Goal: Check status: Check status

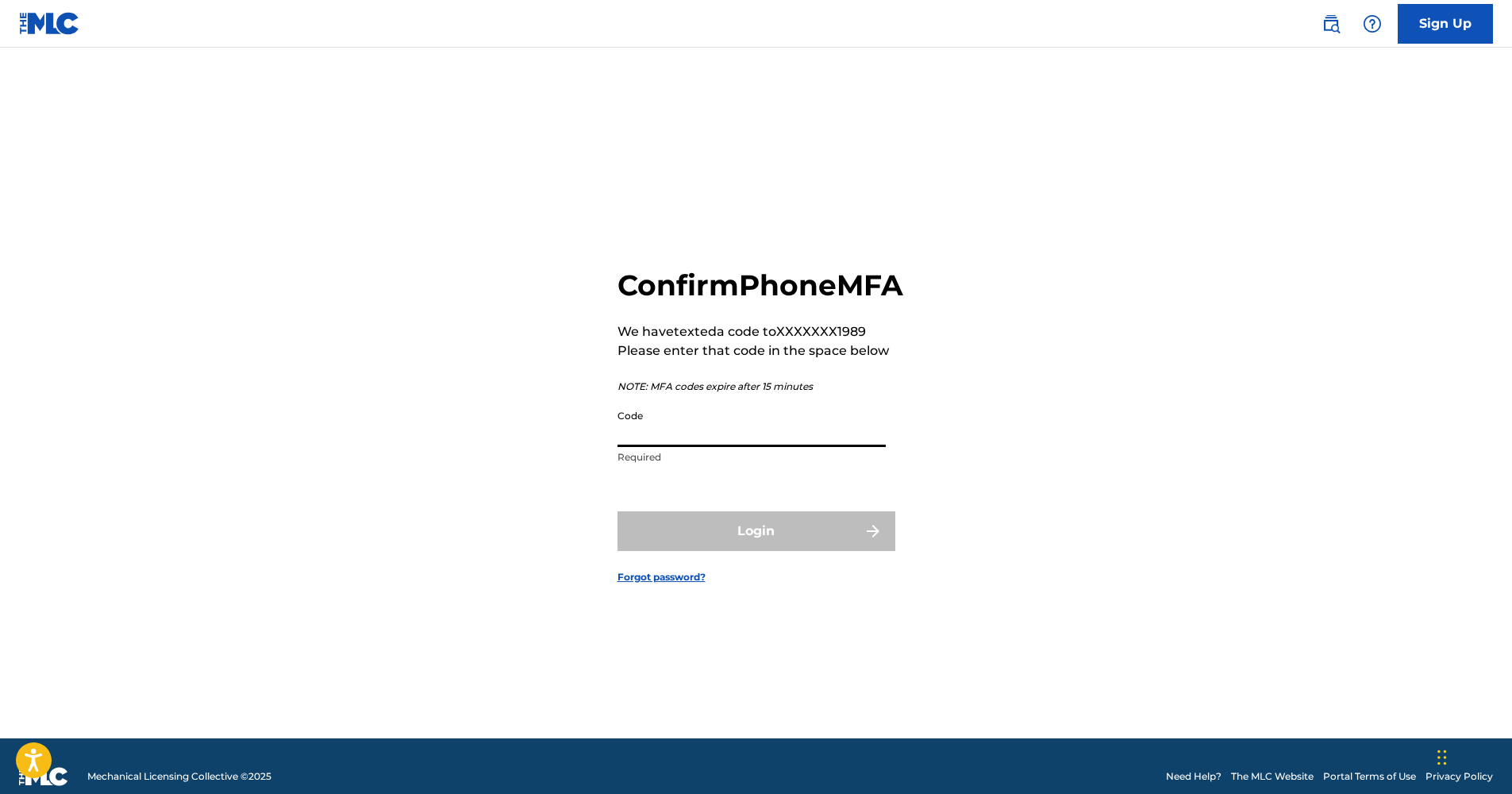
click at [727, 447] on input "Code" at bounding box center [751, 424] width 269 height 45
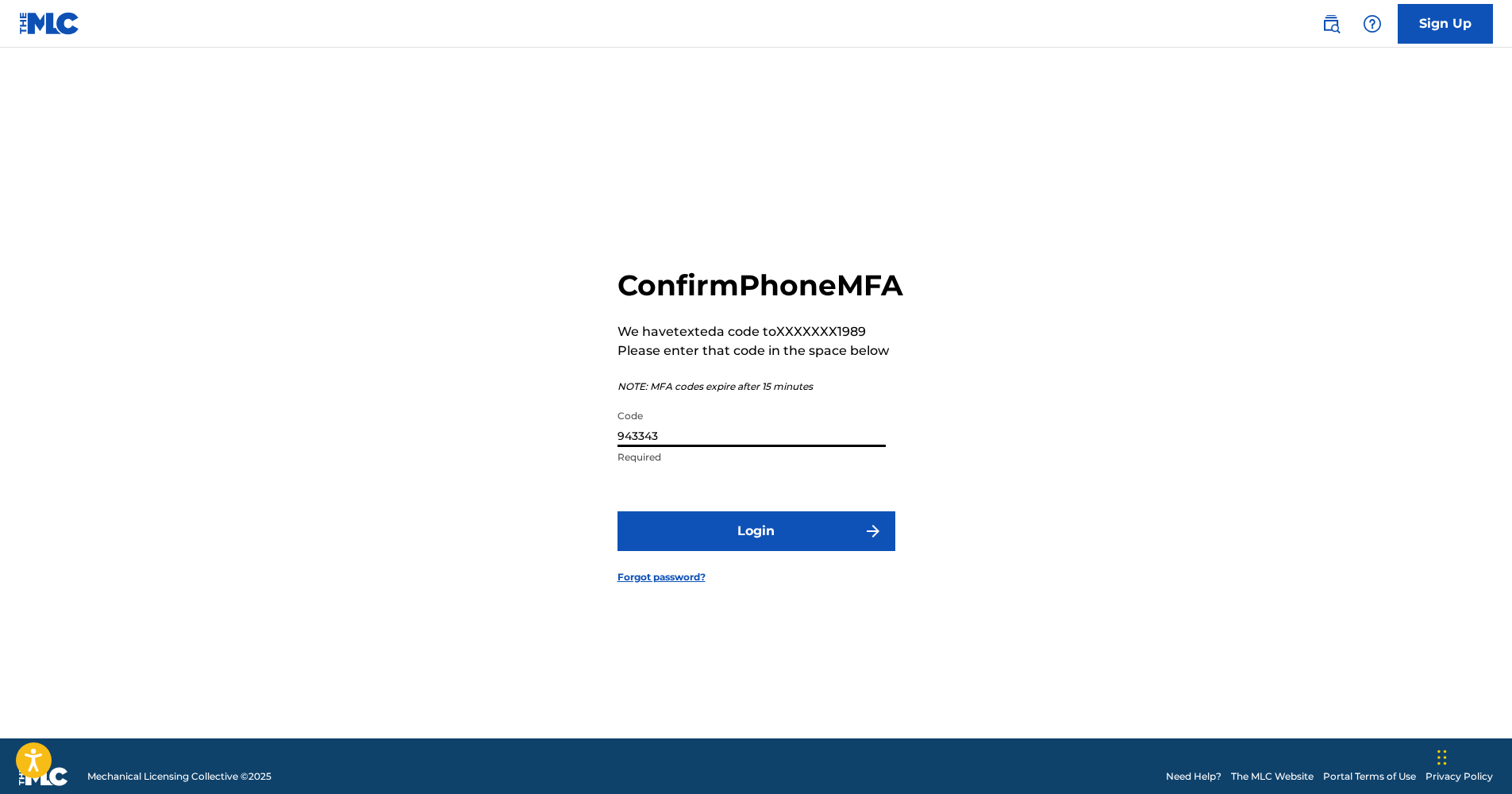
type input "943343"
click at [788, 546] on button "Login" at bounding box center [756, 530] width 278 height 40
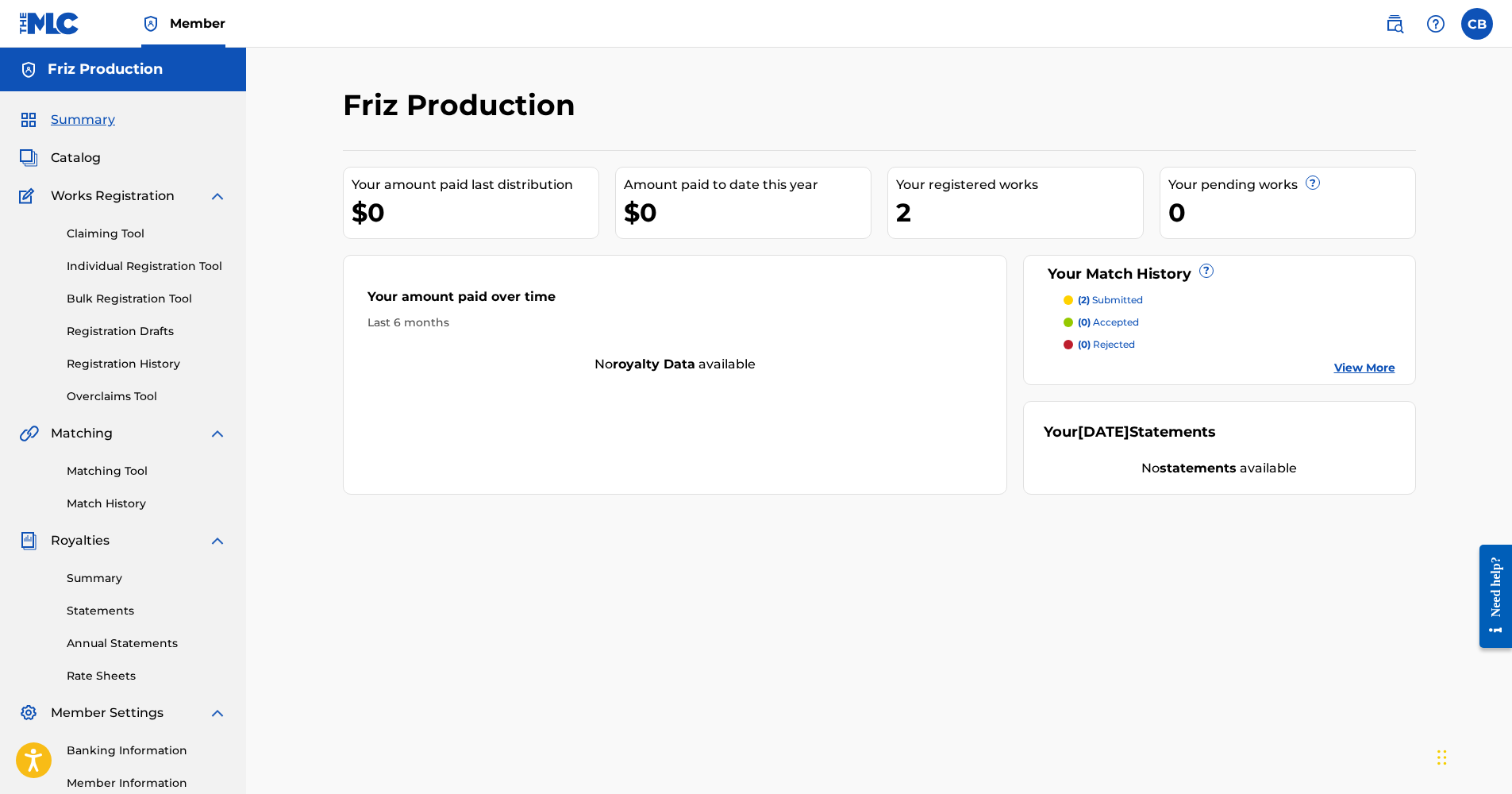
click at [118, 498] on link "Match History" at bounding box center [146, 504] width 160 height 17
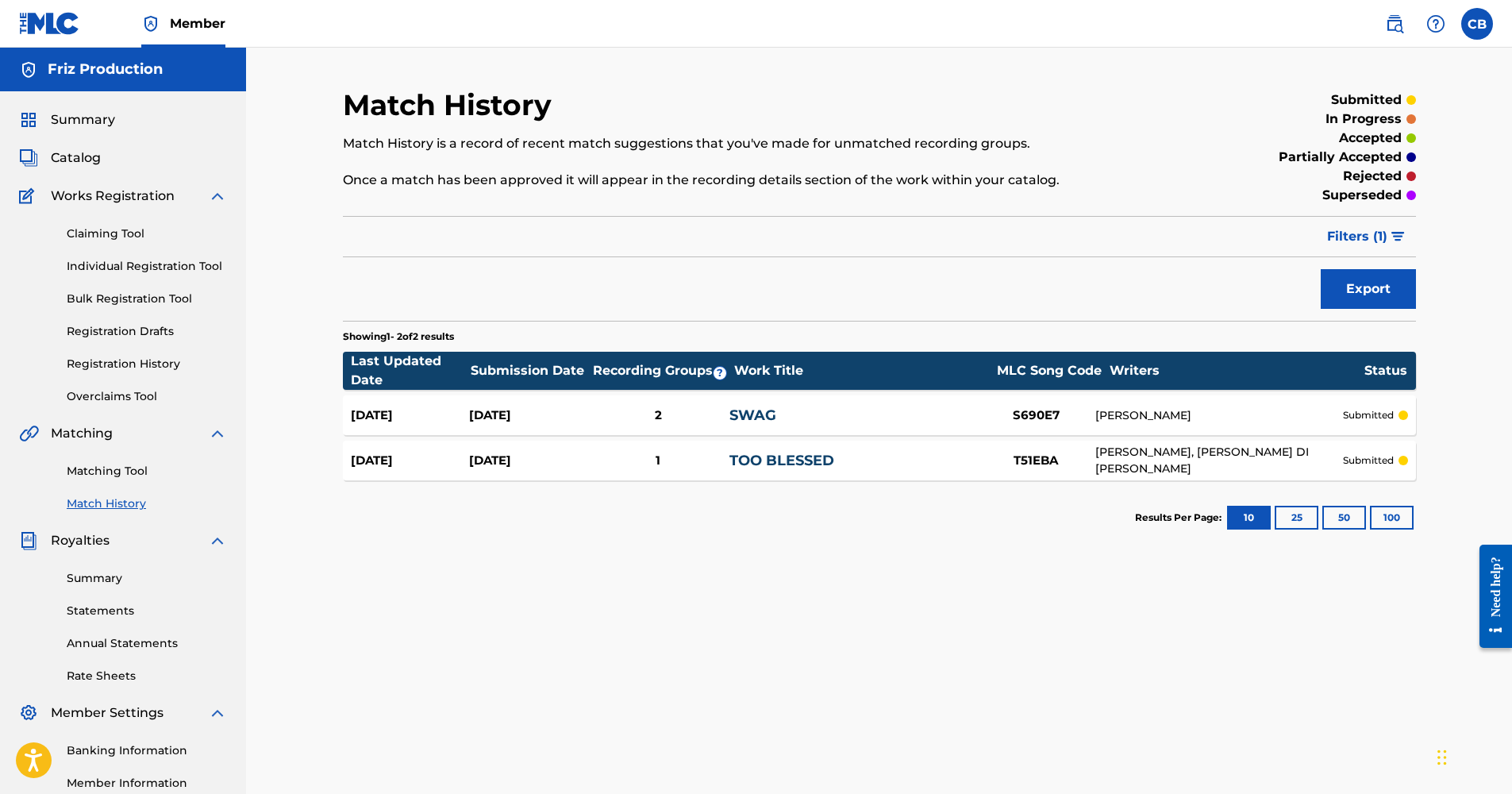
click at [724, 425] on div "[DATE] [DATE] 2 SWAG S690E7 [PERSON_NAME] submitted" at bounding box center [879, 414] width 1073 height 40
click at [105, 495] on link "Match History" at bounding box center [146, 504] width 160 height 17
click at [118, 504] on link "Match History" at bounding box center [146, 504] width 160 height 17
click at [120, 463] on link "Matching Tool" at bounding box center [146, 472] width 160 height 17
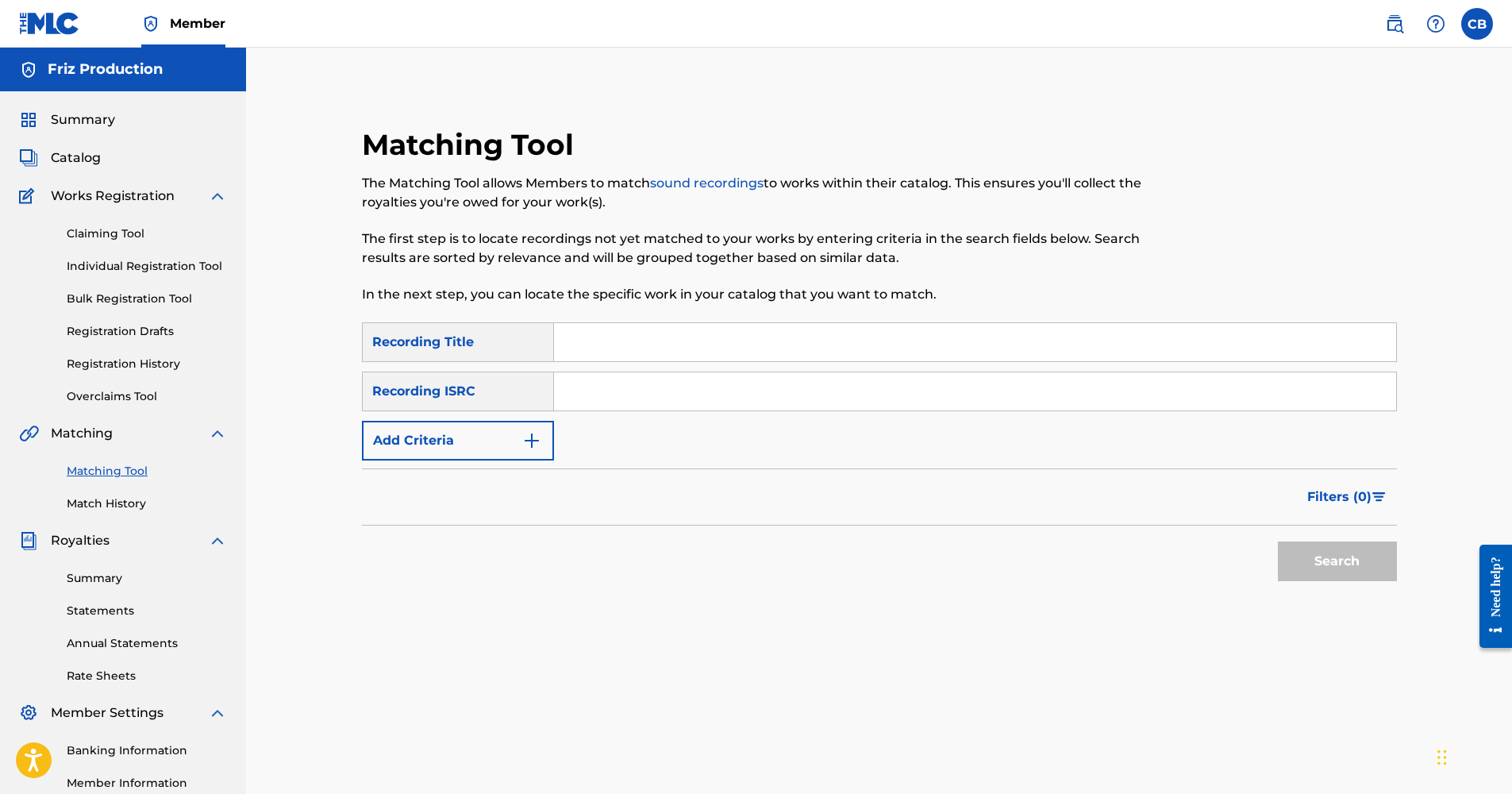
click at [663, 339] on input "Search Form" at bounding box center [975, 342] width 842 height 38
paste input "Baby Blue - Warzone feat. [PERSON_NAME] (Official Music Video)"
type input "Baby Blue - Warzone feat. [PERSON_NAME] (Official Music Video)"
click at [1320, 559] on button "Search" at bounding box center [1337, 561] width 119 height 40
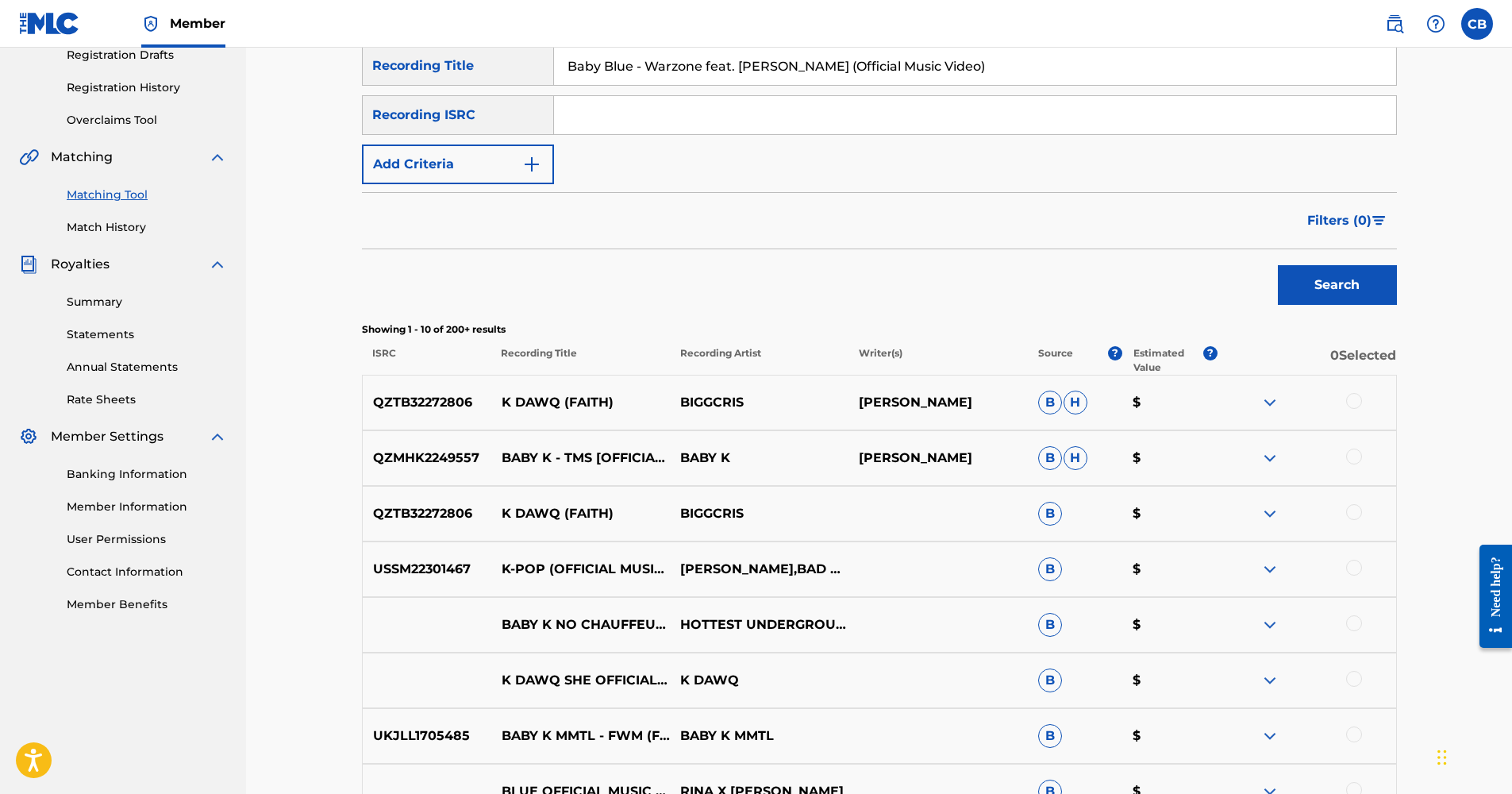
scroll to position [251, 0]
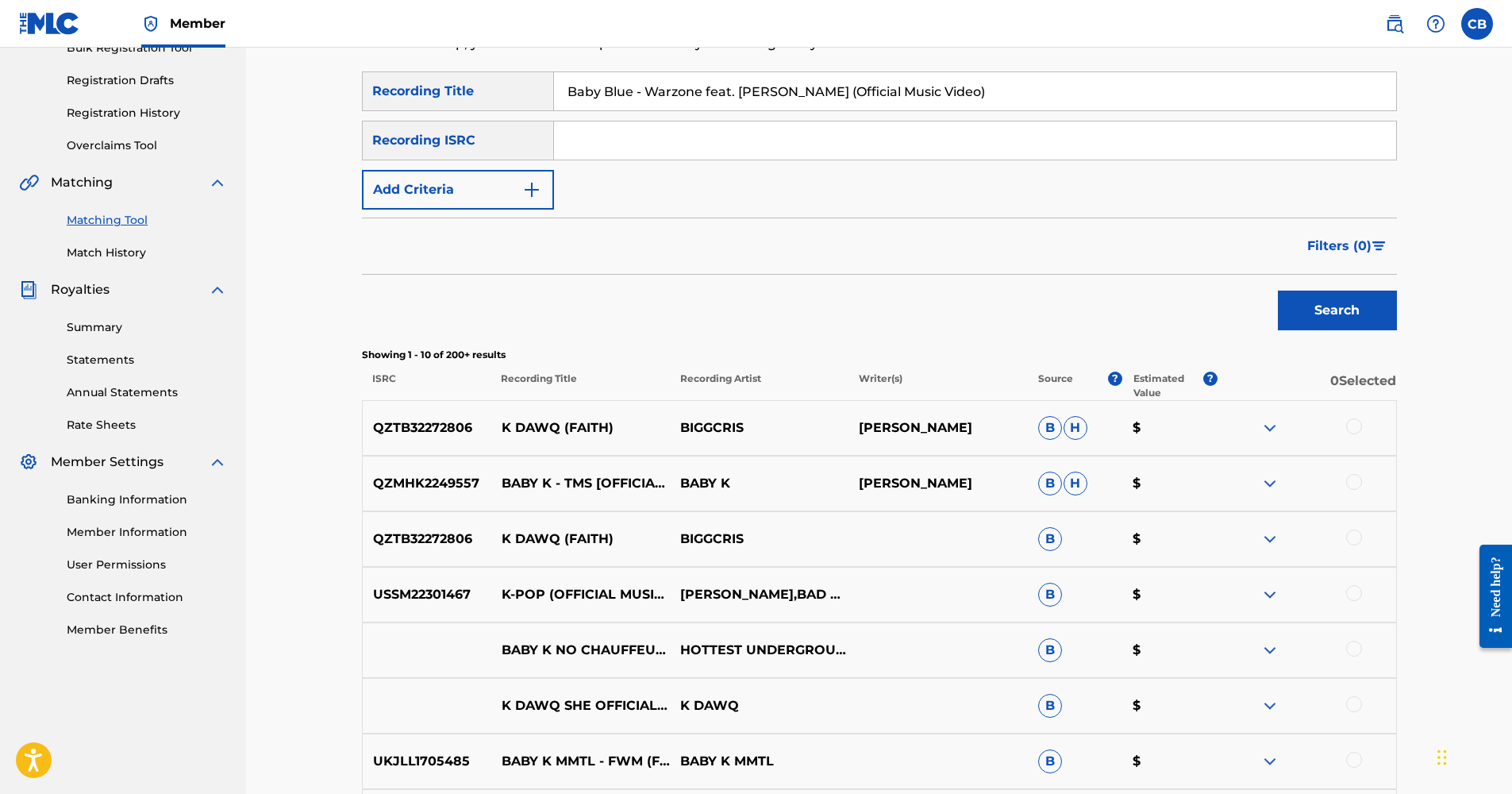
click at [1266, 430] on img at bounding box center [1270, 428] width 19 height 19
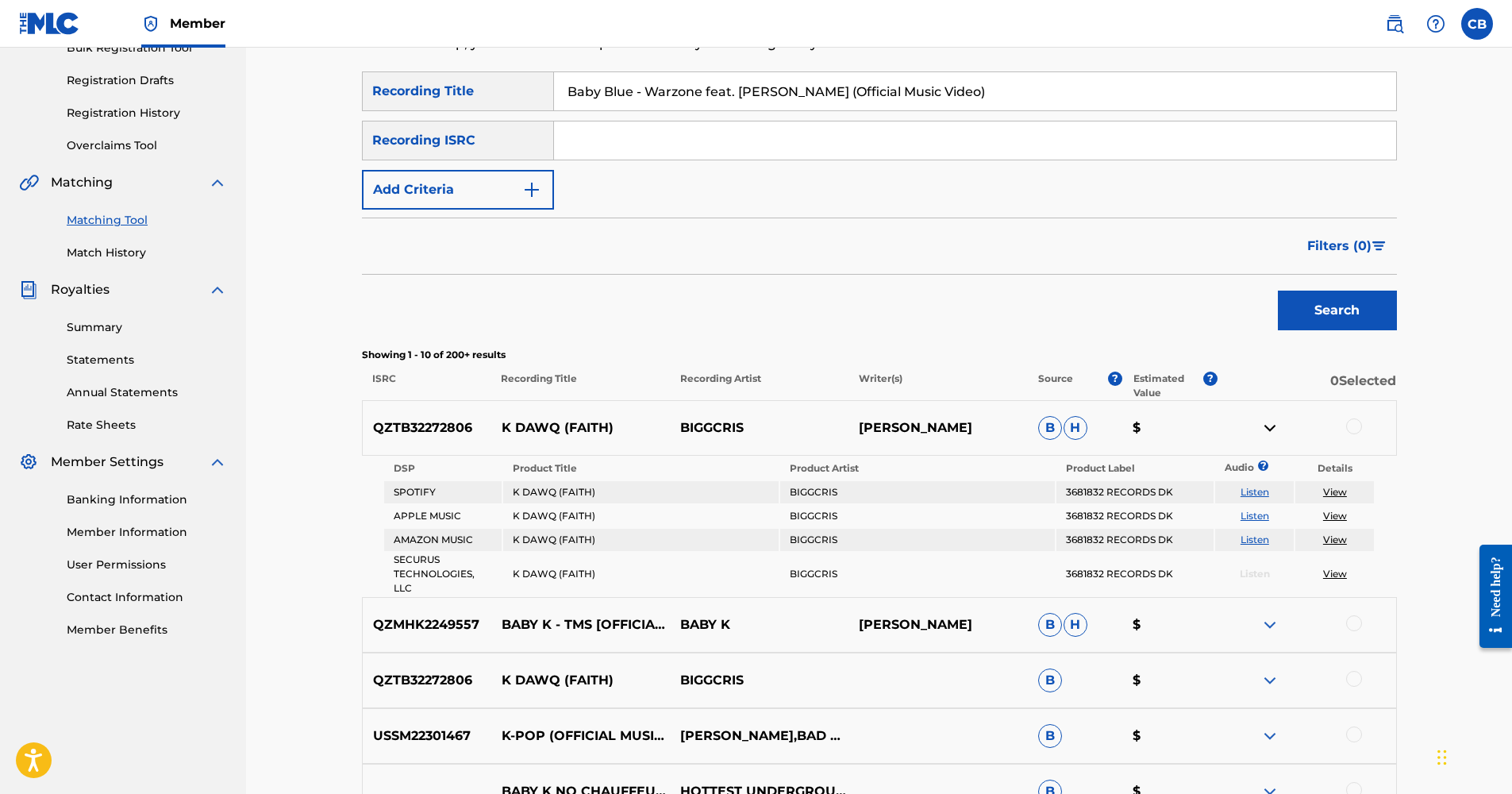
click at [1266, 430] on img at bounding box center [1270, 428] width 19 height 19
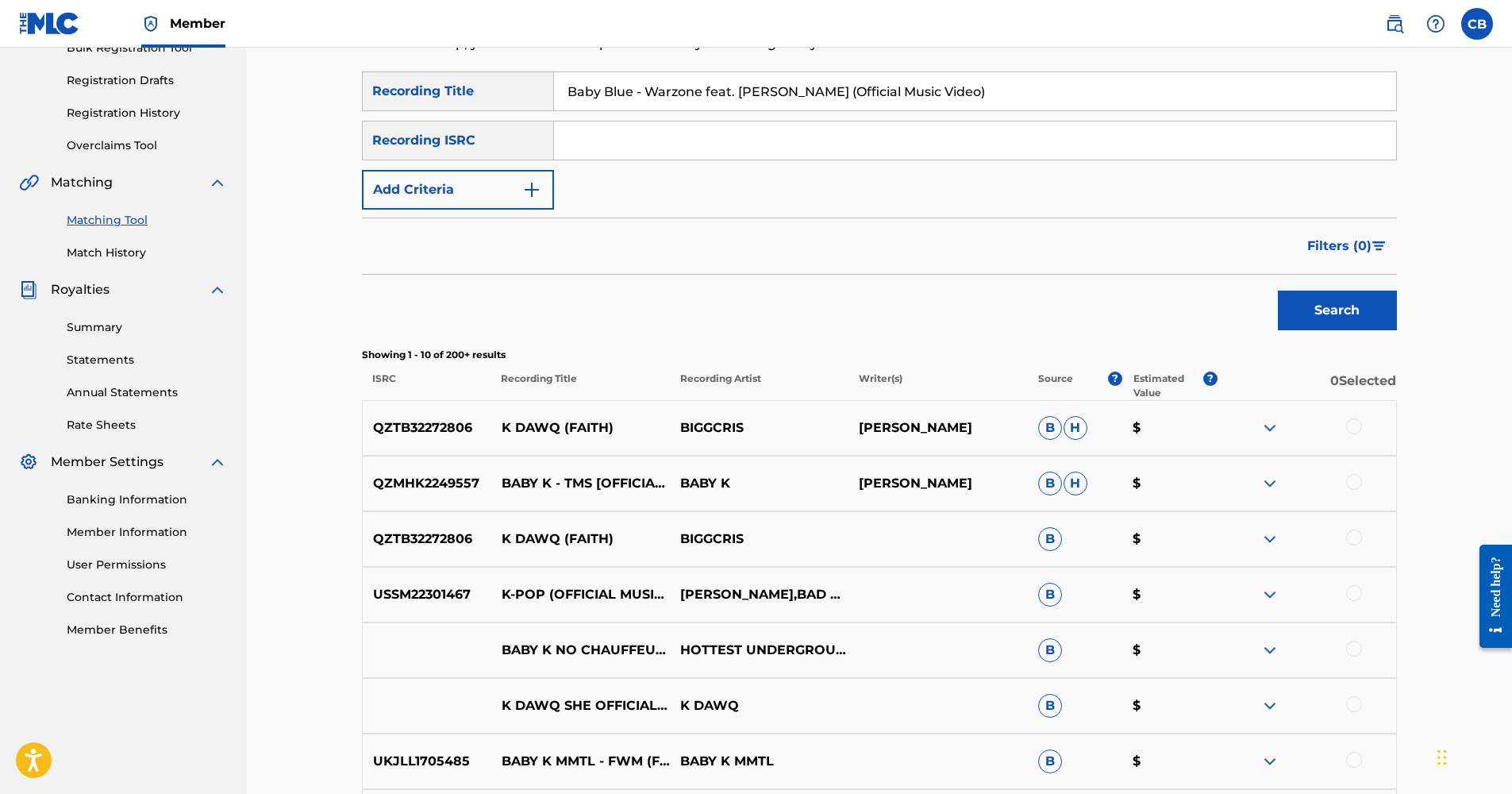
click at [413, 628] on div "BABY K NO CHAUFFEUR OFFICIAL VIDEO HOTTEST UNDERGROUND MUSIC B $" at bounding box center [879, 650] width 1035 height 56
click at [431, 683] on div "K DAWQ SHE OFFICIAL AUDIO PROD YUNGERABZE K DAWQ B $" at bounding box center [879, 706] width 1035 height 56
